Goal: Task Accomplishment & Management: Manage account settings

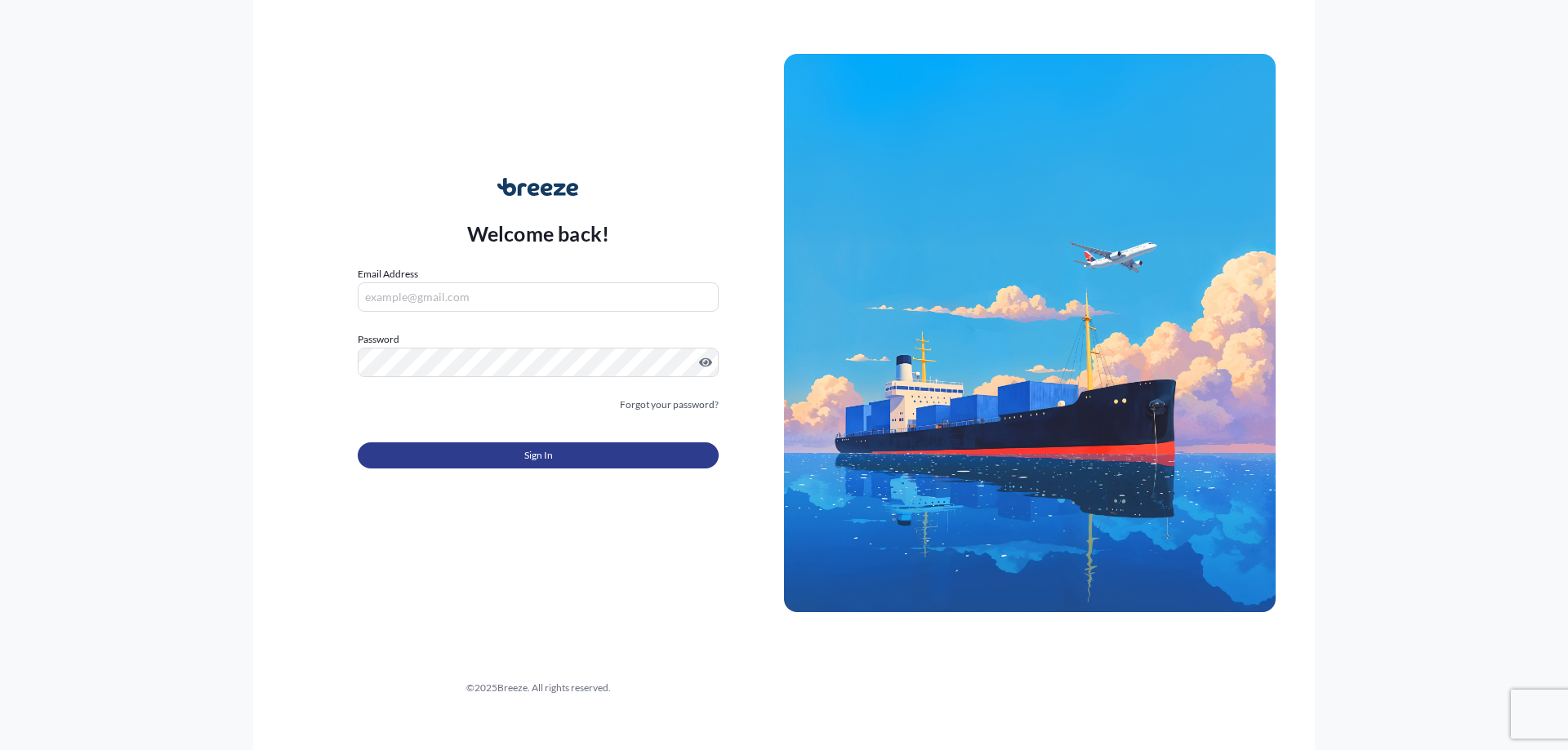
type input "[EMAIL_ADDRESS][DOMAIN_NAME]"
click at [572, 449] on button "Sign In" at bounding box center [538, 456] width 361 height 26
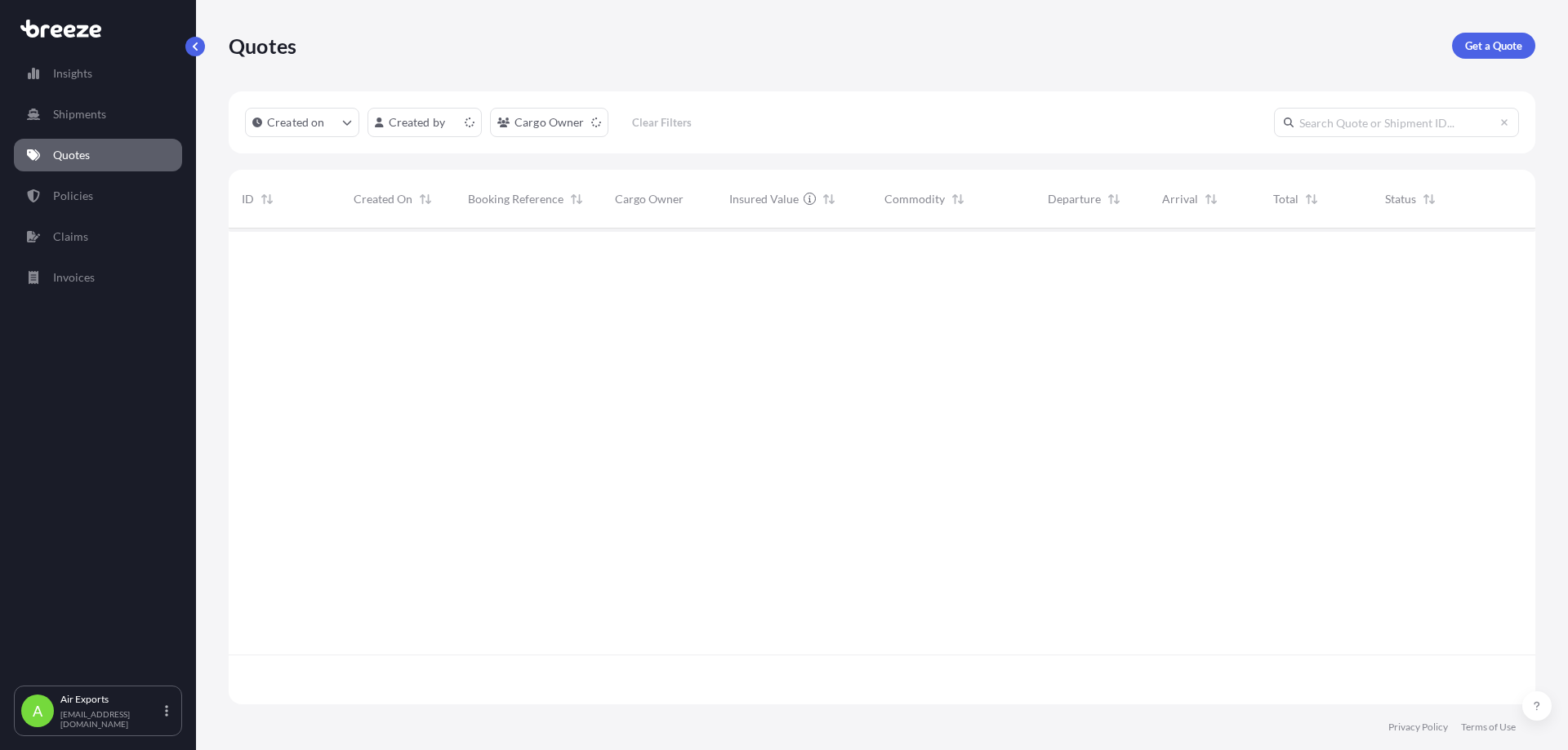
scroll to position [472, 1295]
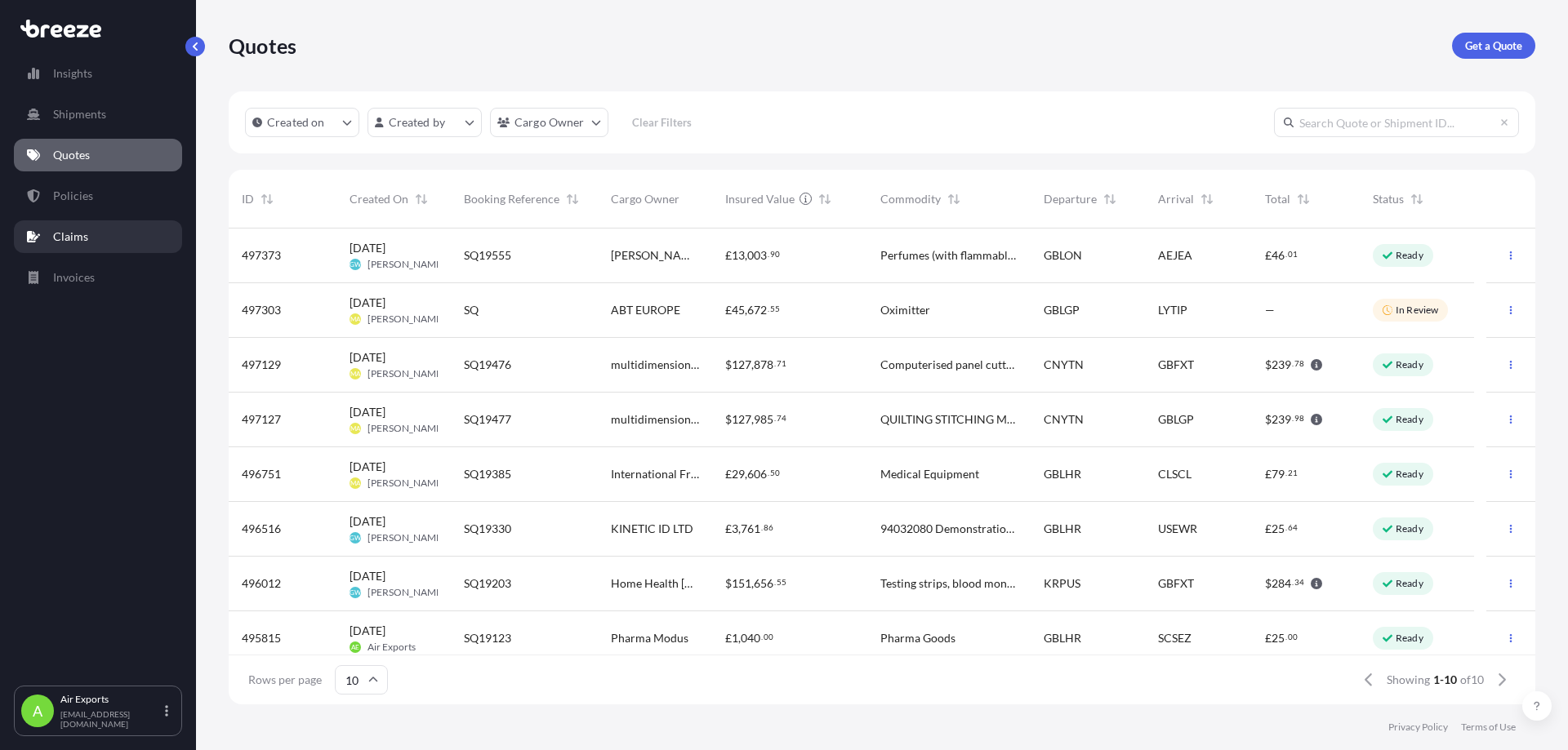
click at [88, 244] on link "Claims" at bounding box center [98, 236] width 168 height 33
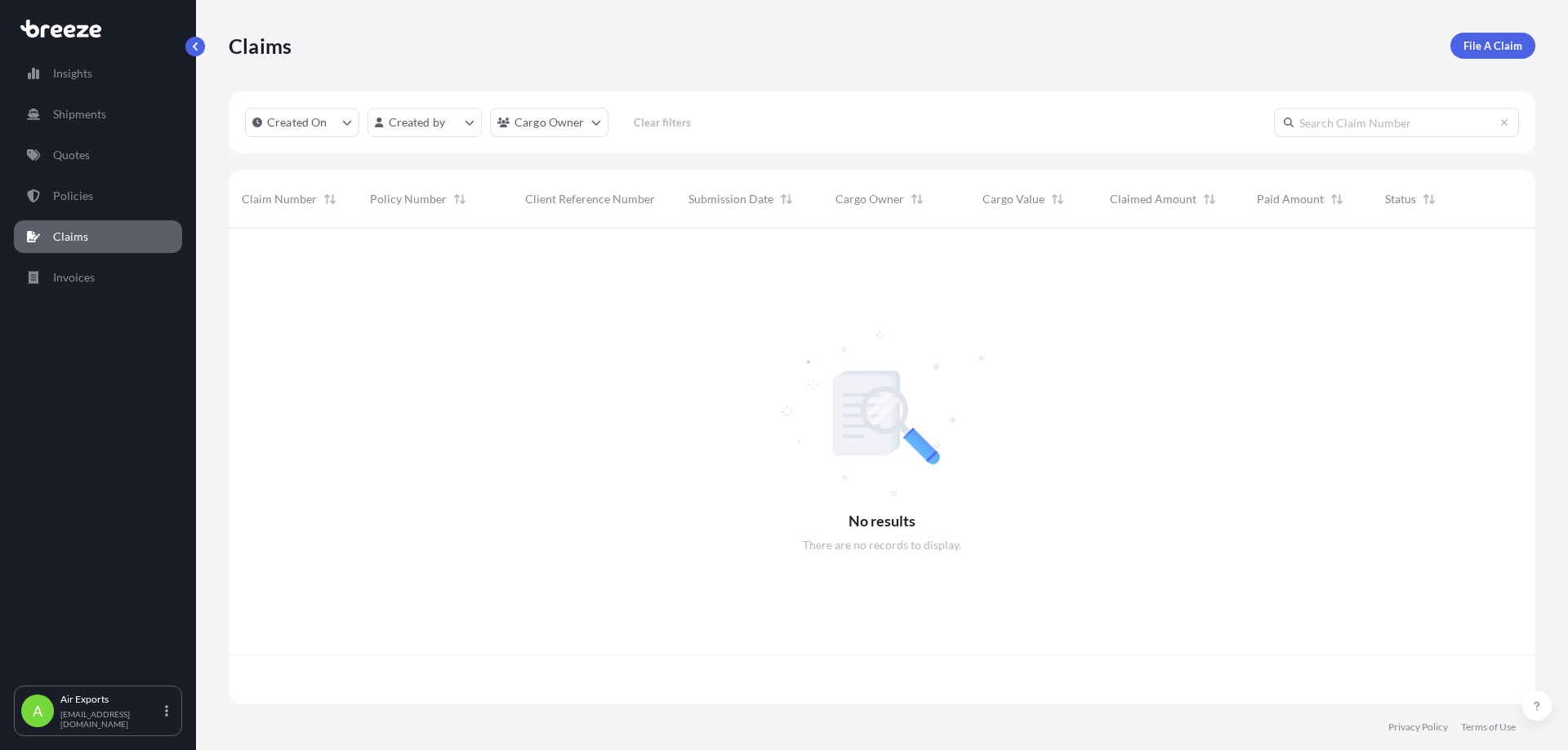
scroll to position [472, 1295]
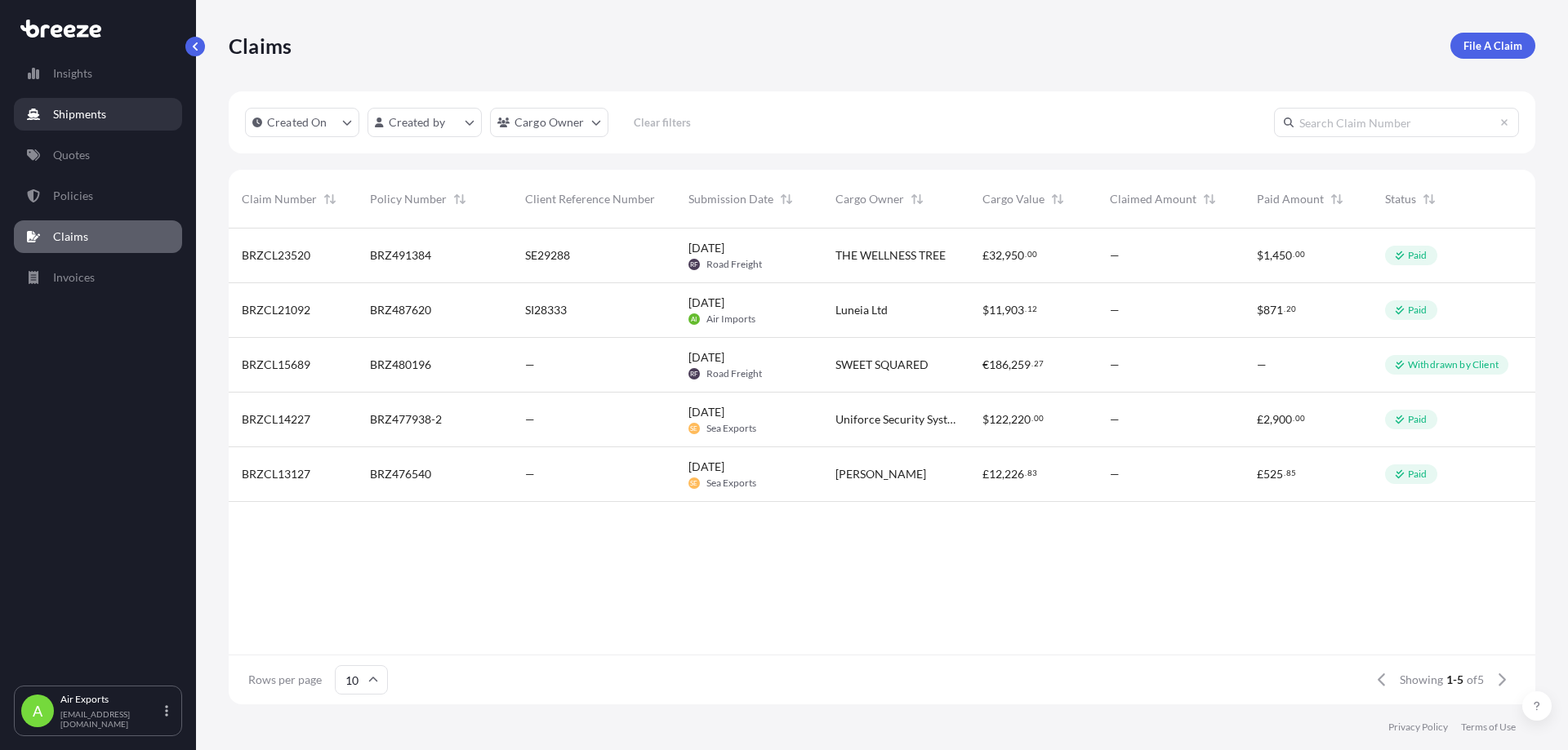
click at [77, 122] on p "Shipments" at bounding box center [79, 114] width 53 height 17
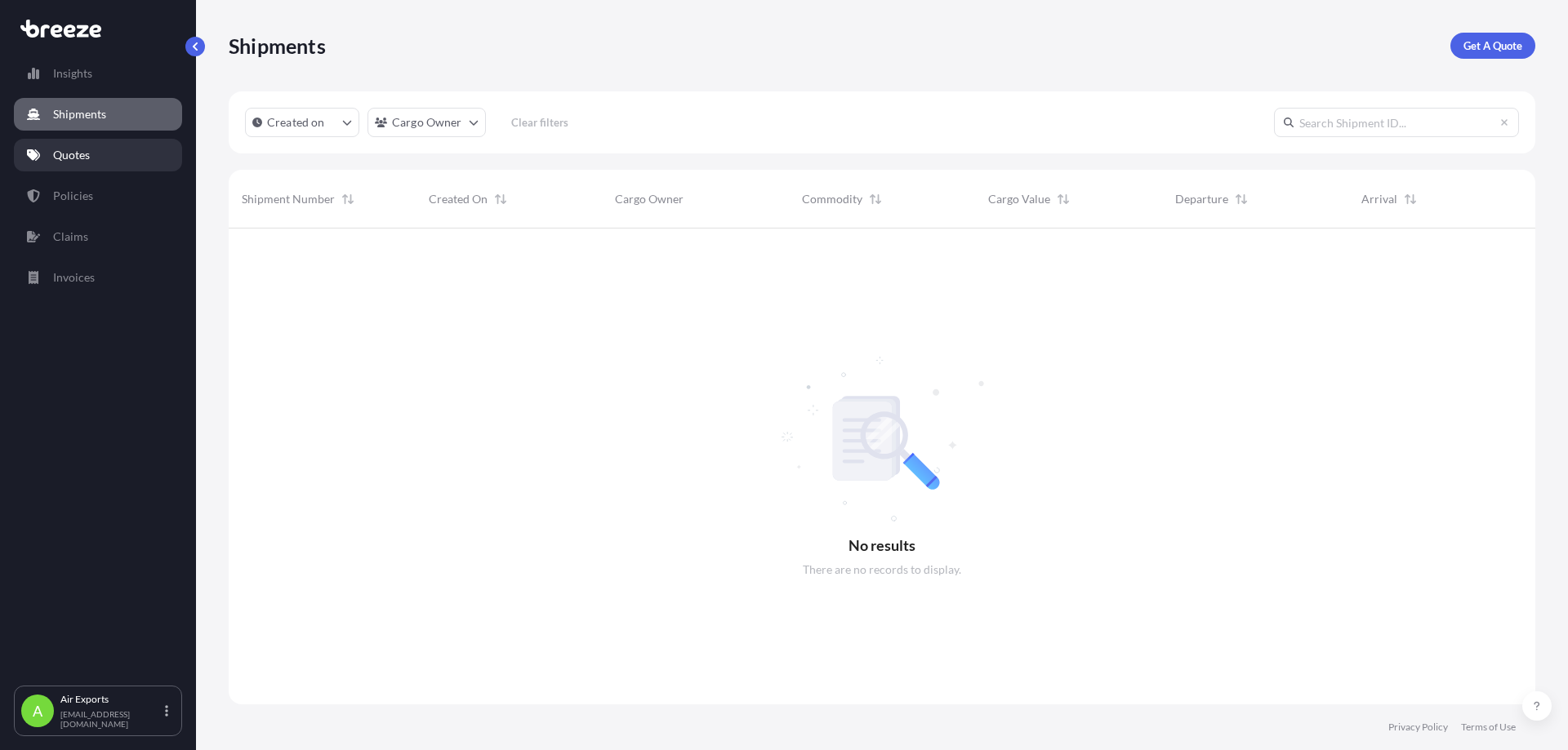
scroll to position [523, 1295]
click at [71, 147] on p "Quotes" at bounding box center [71, 155] width 37 height 17
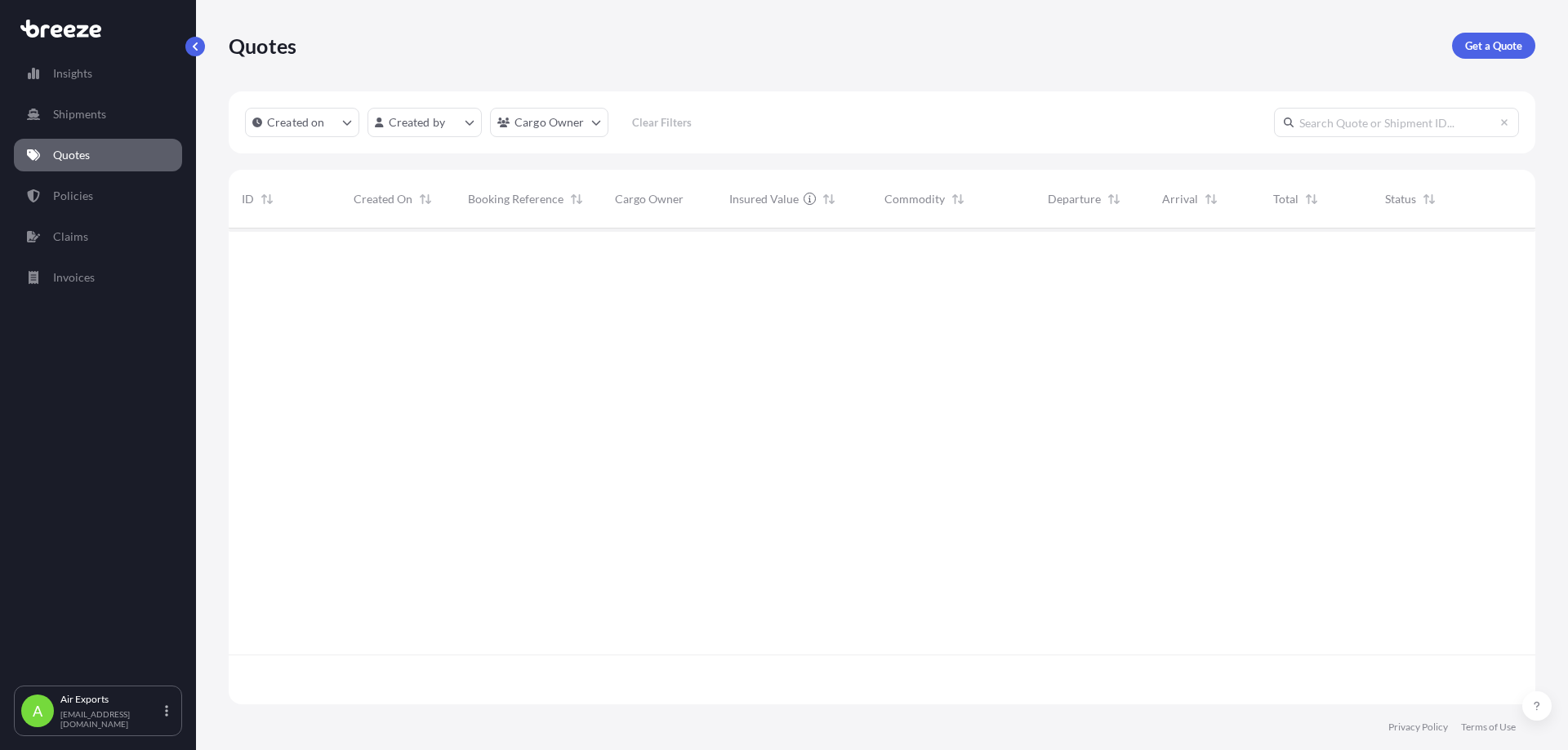
scroll to position [472, 1295]
click at [78, 207] on link "Policies" at bounding box center [98, 196] width 168 height 33
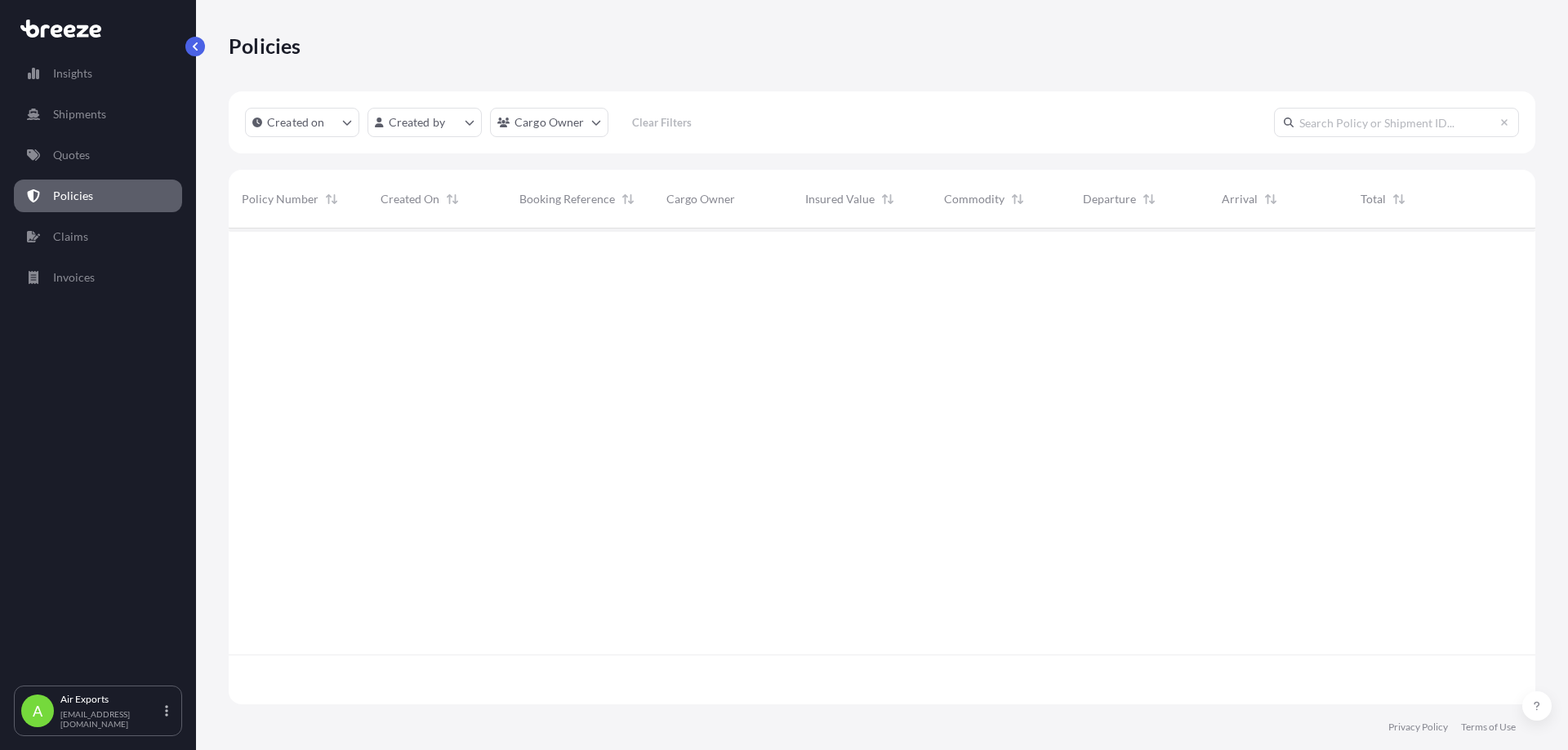
scroll to position [472, 1295]
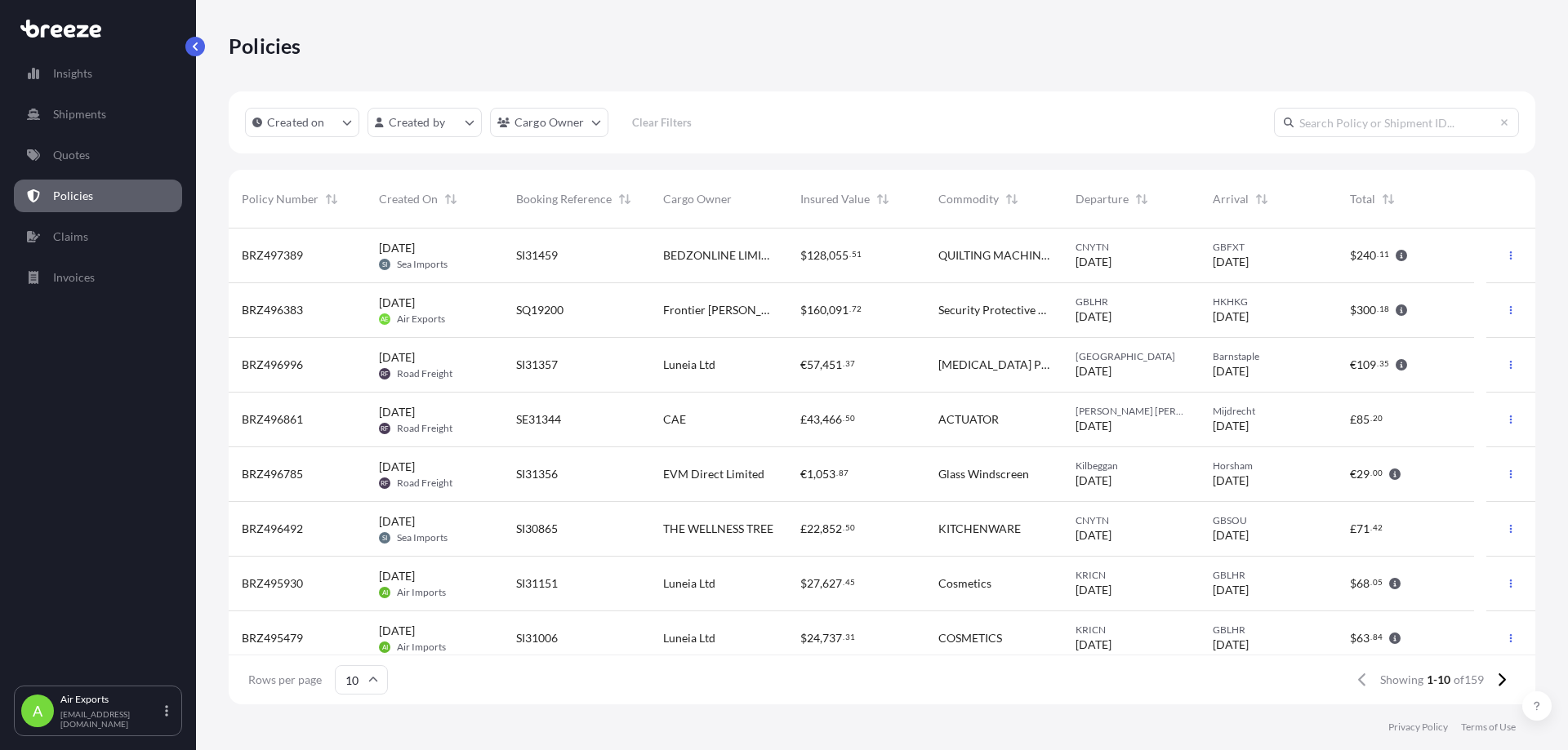
click at [879, 312] on div "$ 160 , 091 . 72" at bounding box center [856, 310] width 111 height 17
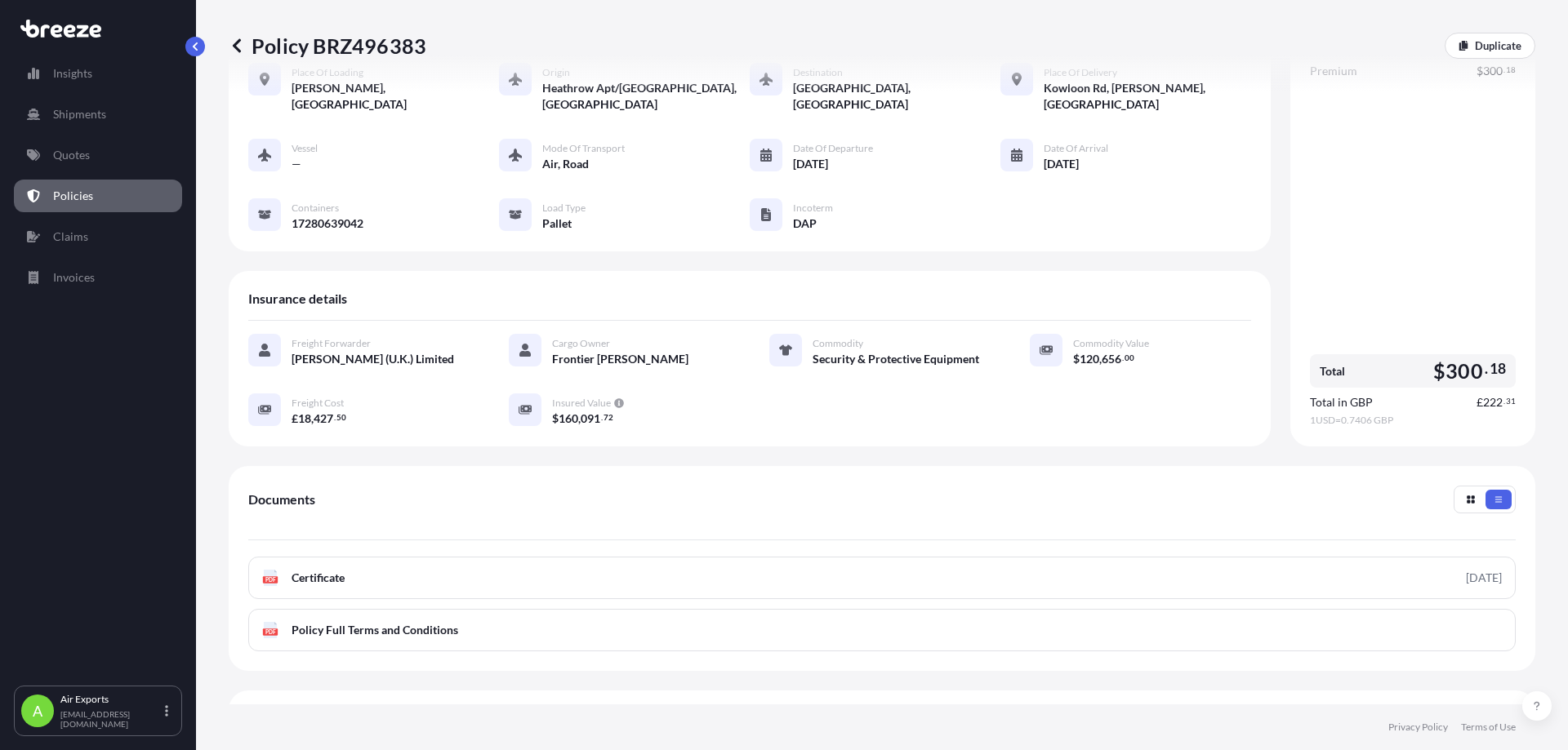
scroll to position [216, 0]
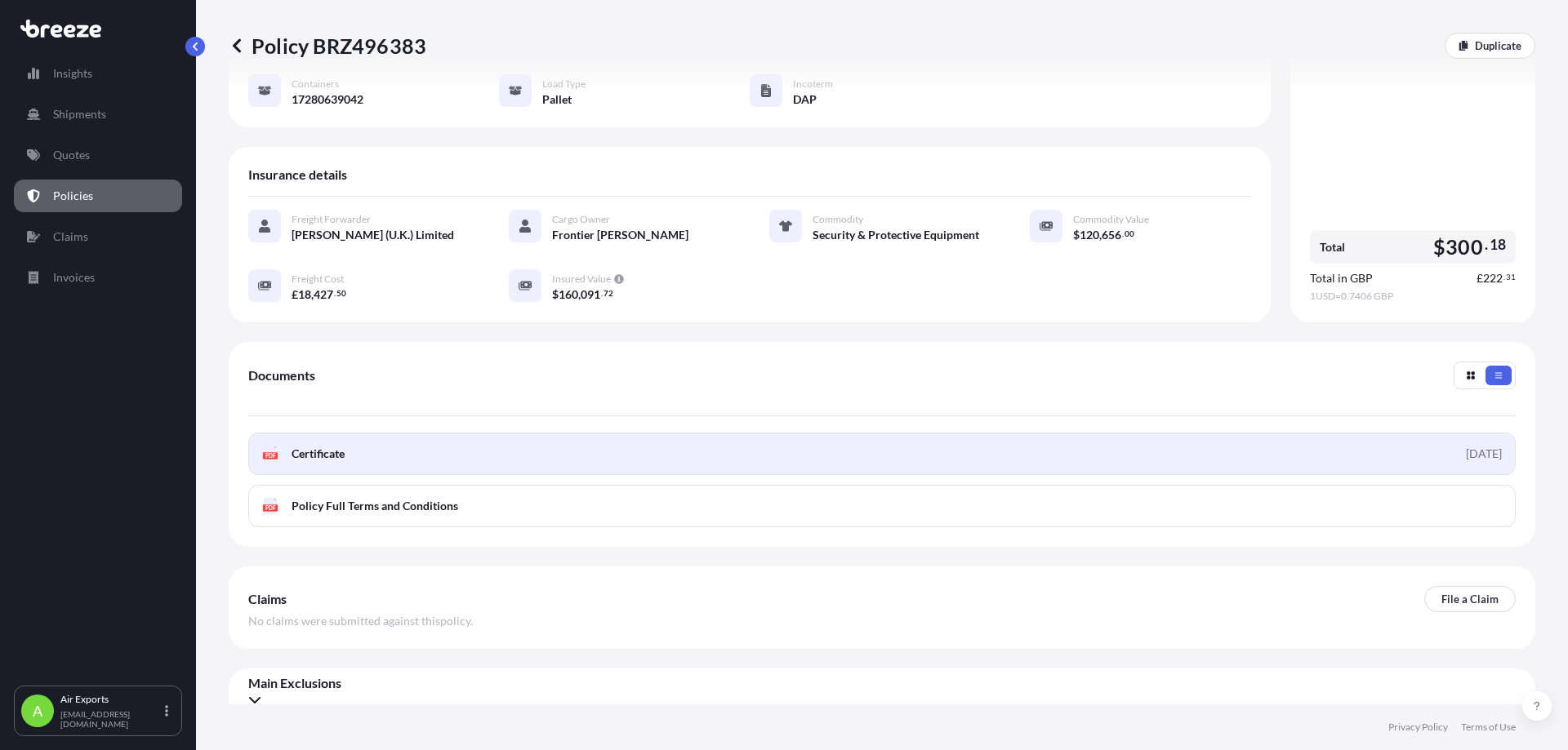
click at [324, 446] on span "Certificate" at bounding box center [318, 454] width 53 height 17
